Goal: Task Accomplishment & Management: Use online tool/utility

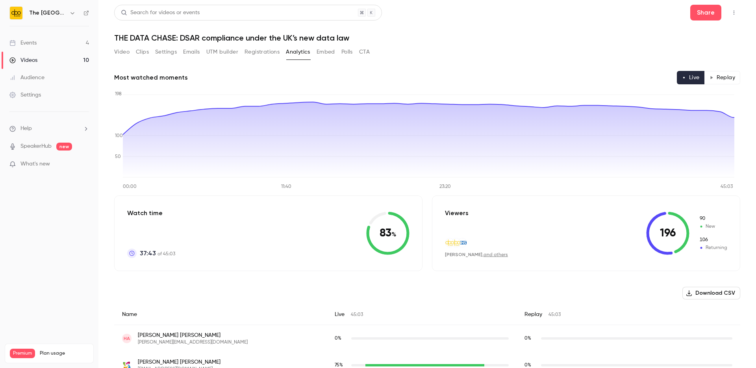
click at [40, 39] on link "Events 4" at bounding box center [49, 42] width 98 height 17
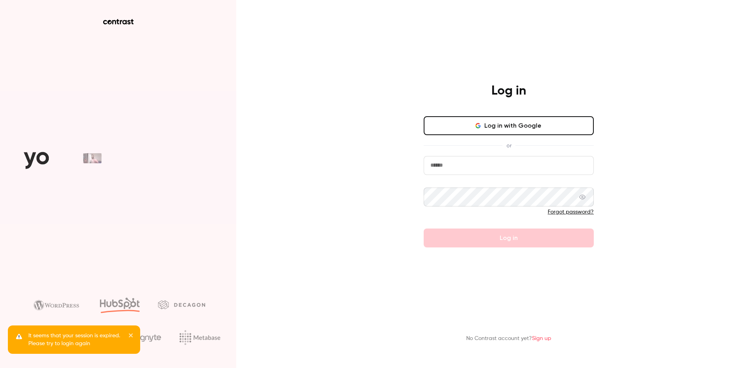
type input "**********"
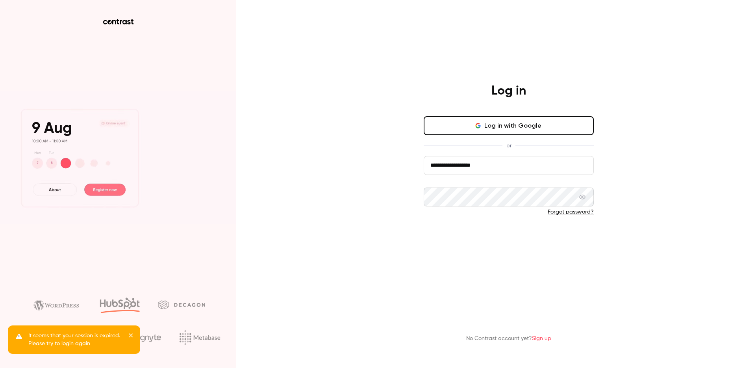
click at [500, 238] on button "Log in" at bounding box center [509, 237] width 170 height 19
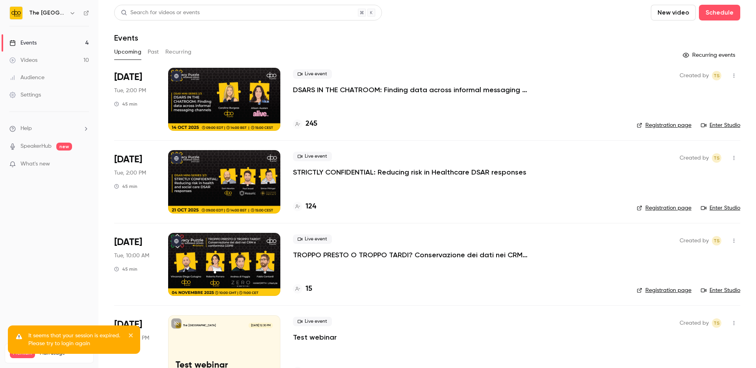
click at [221, 96] on div at bounding box center [224, 99] width 112 height 63
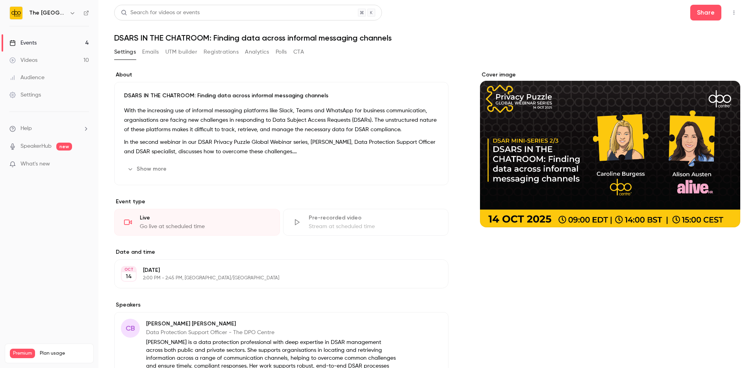
click at [174, 53] on button "UTM builder" at bounding box center [181, 52] width 32 height 13
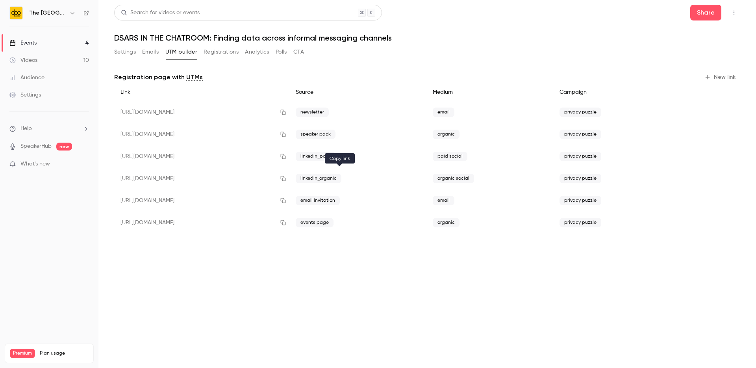
click at [285, 178] on icon "button" at bounding box center [282, 178] width 5 height 5
click at [286, 179] on icon "button" at bounding box center [283, 179] width 6 height 6
